Goal: Find contact information: Find contact information

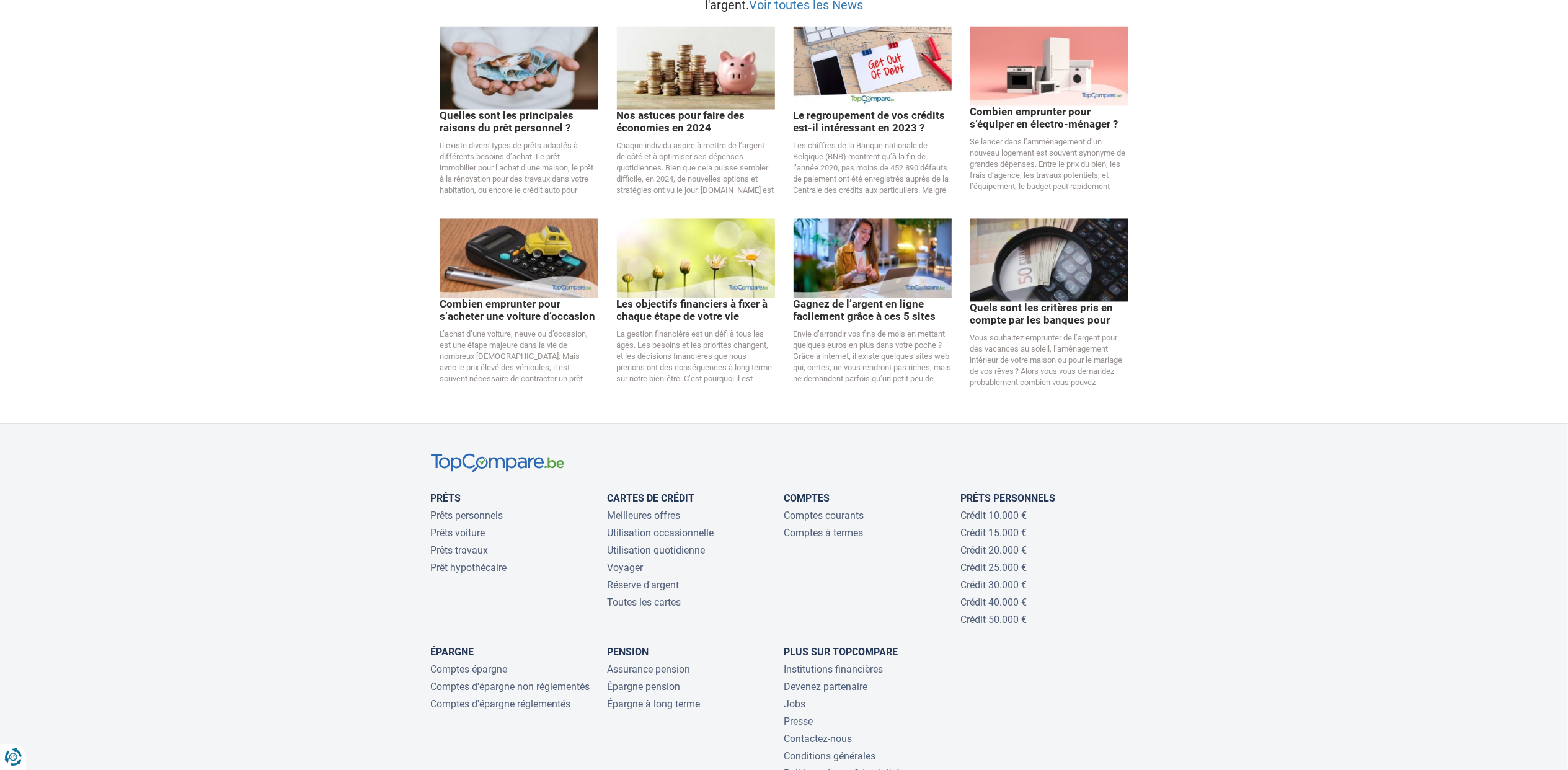
scroll to position [2481, 0]
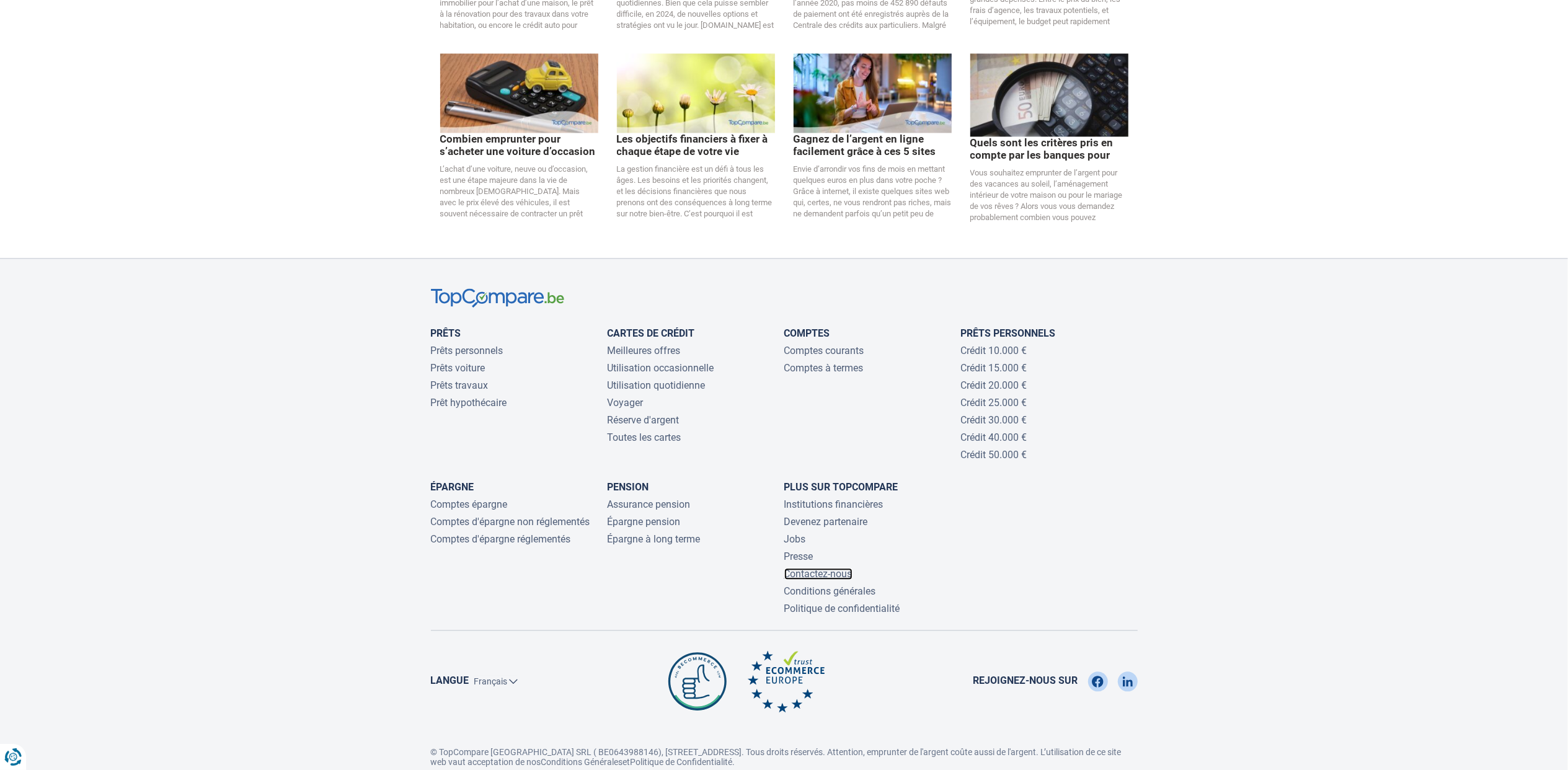
click at [846, 569] on link "Contactez-nous" at bounding box center [819, 574] width 68 height 12
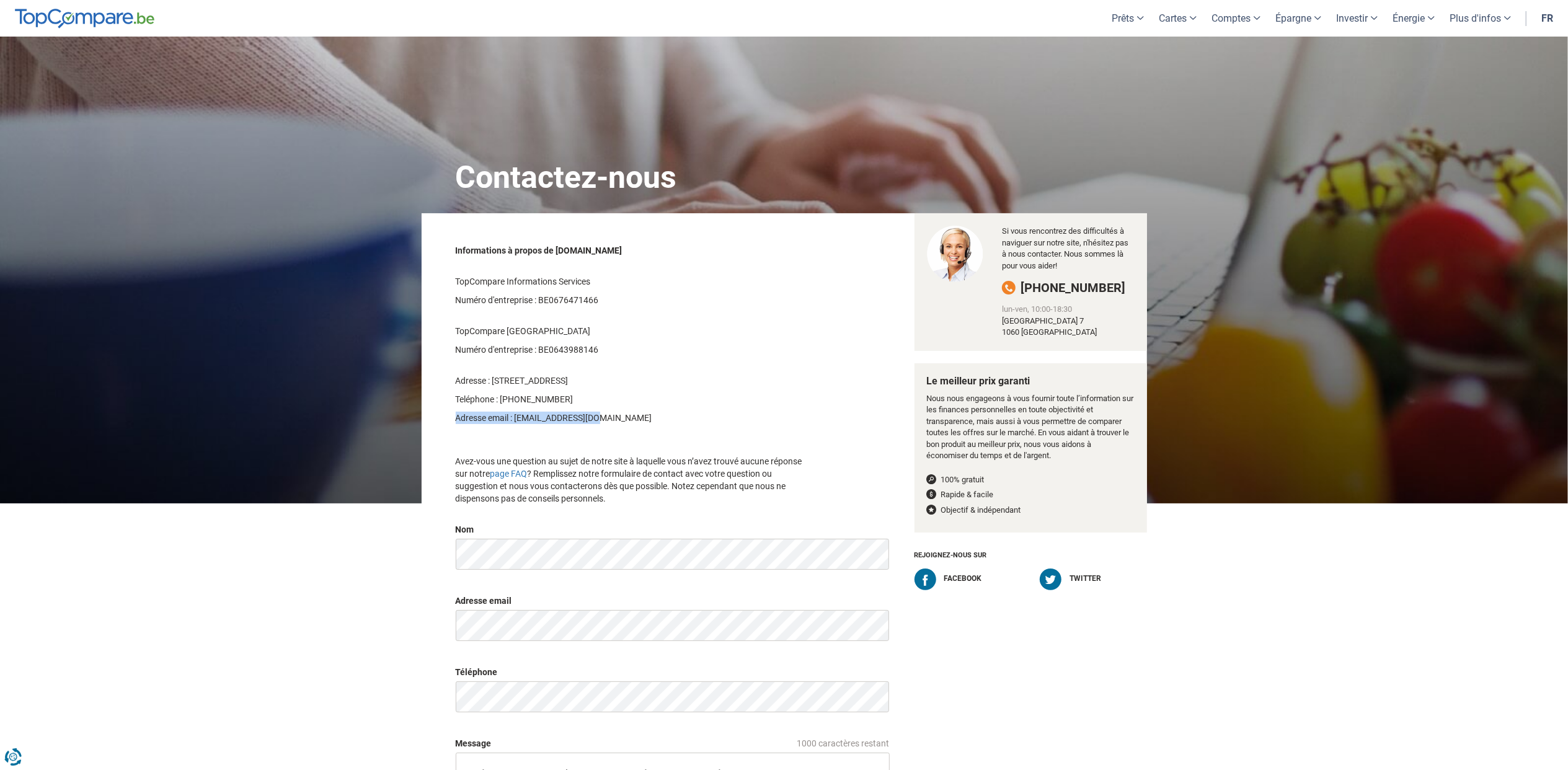
drag, startPoint x: 611, startPoint y: 420, endPoint x: 477, endPoint y: 426, distance: 134.1
click at [477, 426] on div "Informations à propos de TopCompare.be TopCompare Informations Services Numéro …" at bounding box center [635, 374] width 377 height 273
drag, startPoint x: 515, startPoint y: 417, endPoint x: 598, endPoint y: 417, distance: 83.0
click at [598, 417] on p "Adresse email : info@topcompare.be" at bounding box center [634, 417] width 358 height 12
drag, startPoint x: 598, startPoint y: 417, endPoint x: 572, endPoint y: 419, distance: 26.1
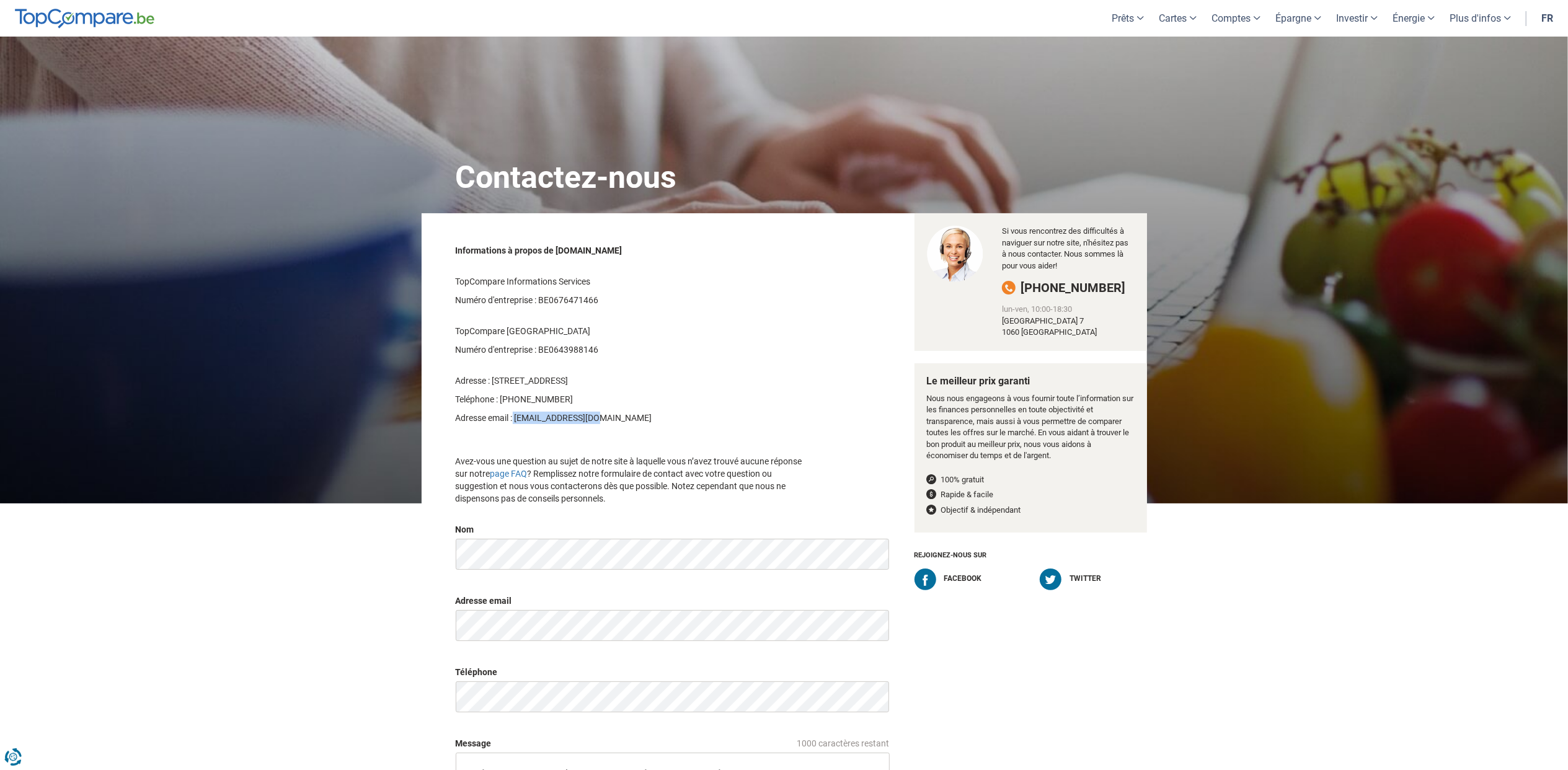
copy p "info@topcompare.be"
